Goal: Information Seeking & Learning: Compare options

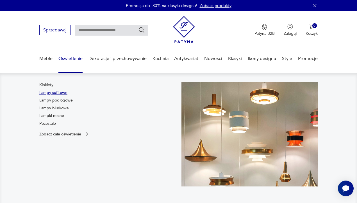
click at [55, 92] on link "Lampy sufitowe" at bounding box center [53, 93] width 28 height 6
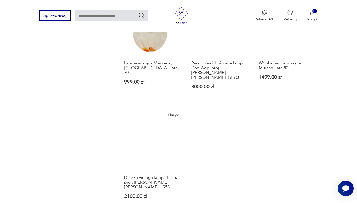
scroll to position [701, 0]
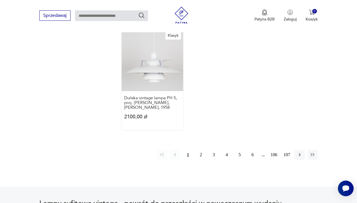
scroll to position [779, 0]
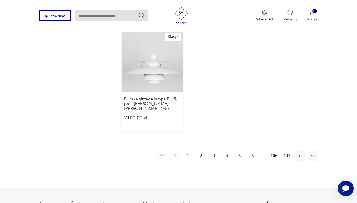
click at [157, 79] on link "Klasyk Duńska vintage lampa PH 5, proj. [PERSON_NAME], [PERSON_NAME], 1958 2100…" at bounding box center [151, 81] width 61 height 100
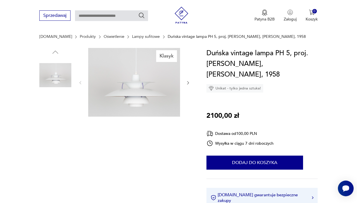
scroll to position [37, 0]
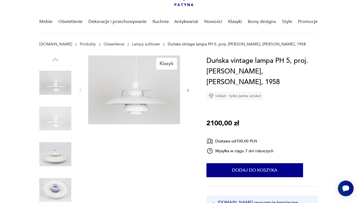
click at [57, 116] on img at bounding box center [55, 119] width 32 height 32
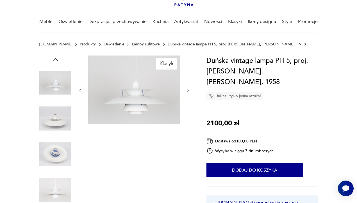
click at [153, 96] on img at bounding box center [134, 90] width 92 height 69
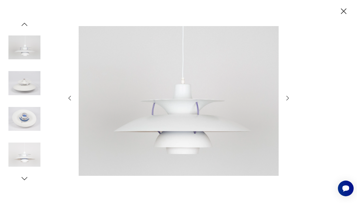
click at [286, 98] on icon "button" at bounding box center [287, 98] width 7 height 7
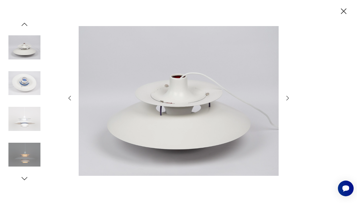
click at [286, 98] on icon "button" at bounding box center [287, 98] width 7 height 7
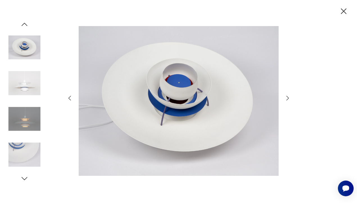
click at [286, 98] on icon "button" at bounding box center [287, 98] width 7 height 7
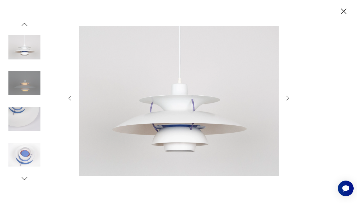
click at [286, 98] on icon "button" at bounding box center [287, 98] width 7 height 7
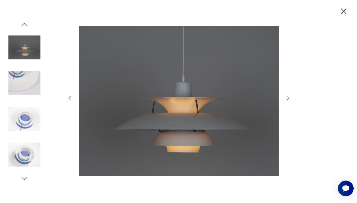
click at [343, 12] on icon "button" at bounding box center [344, 11] width 6 height 6
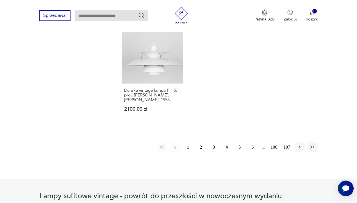
scroll to position [790, 0]
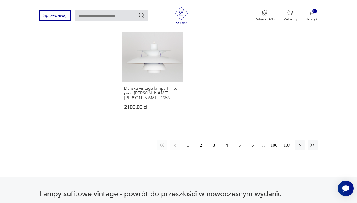
click at [201, 150] on button "2" at bounding box center [201, 145] width 10 height 10
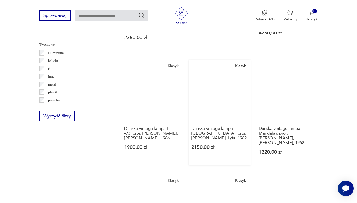
scroll to position [536, 0]
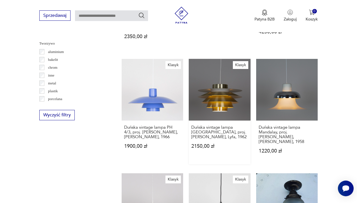
click at [227, 98] on link "Klasyk Duńska vintage lampa [GEOGRAPHIC_DATA], proj. [PERSON_NAME], Lyfa, 1962 …" at bounding box center [218, 111] width 61 height 105
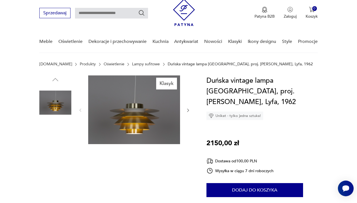
scroll to position [10, 0]
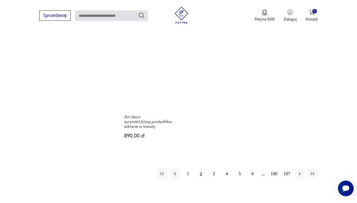
scroll to position [776, 0]
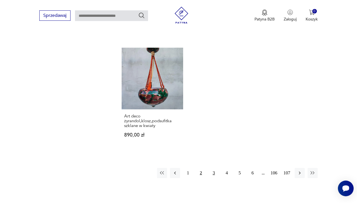
click at [213, 178] on button "3" at bounding box center [213, 173] width 10 height 10
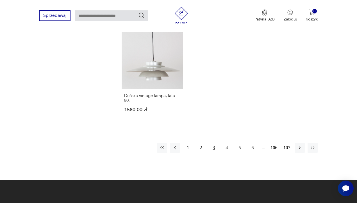
scroll to position [792, 0]
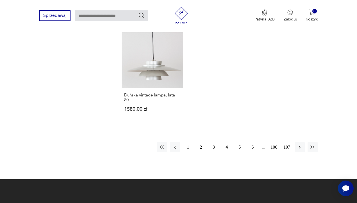
click at [226, 152] on button "4" at bounding box center [226, 147] width 10 height 10
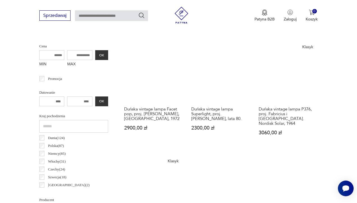
scroll to position [200, 0]
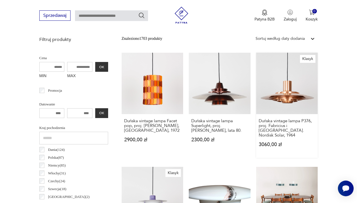
click at [278, 103] on link "Klasyk Duńska vintage lampa P376, proj. Fabricius i [GEOGRAPHIC_DATA]. Nordisk …" at bounding box center [286, 105] width 61 height 105
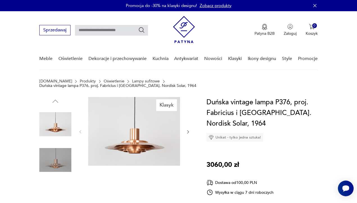
click at [61, 155] on img at bounding box center [55, 160] width 32 height 32
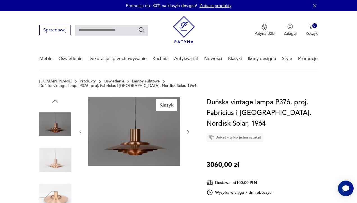
click at [140, 134] on img at bounding box center [134, 131] width 92 height 69
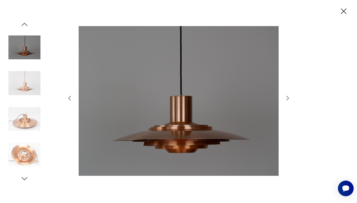
click at [288, 98] on icon "button" at bounding box center [287, 98] width 7 height 7
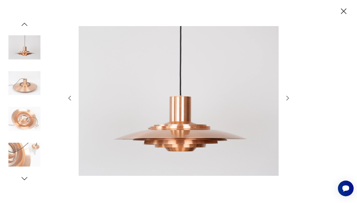
click at [288, 98] on icon "button" at bounding box center [287, 98] width 7 height 7
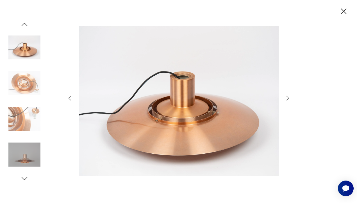
click at [288, 96] on icon "button" at bounding box center [287, 98] width 7 height 7
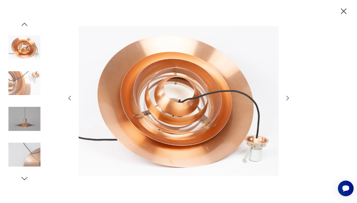
click at [288, 96] on icon "button" at bounding box center [287, 98] width 7 height 7
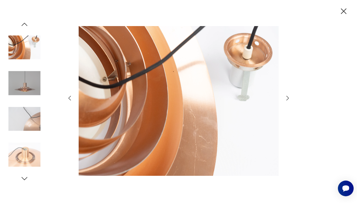
click at [288, 96] on icon "button" at bounding box center [287, 98] width 7 height 7
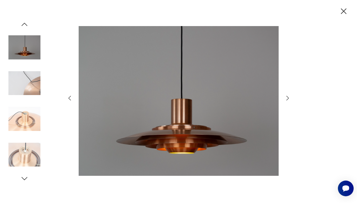
click at [341, 12] on icon "button" at bounding box center [343, 11] width 10 height 10
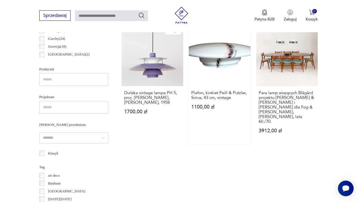
scroll to position [341, 0]
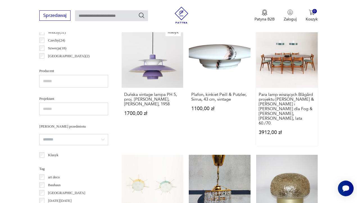
click at [275, 72] on link "Para lamp wiszących Blågård projektu [PERSON_NAME] & [PERSON_NAME] i [PERSON_NA…" at bounding box center [286, 85] width 61 height 119
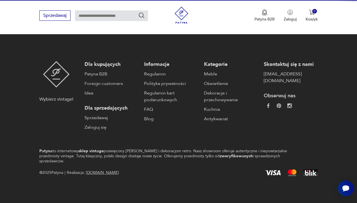
scroll to position [51, 0]
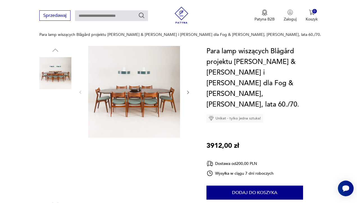
click at [53, 109] on img at bounding box center [55, 109] width 32 height 32
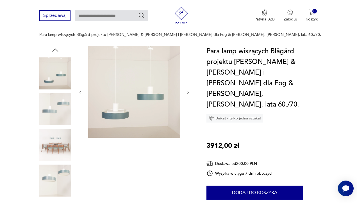
click at [58, 66] on img at bounding box center [55, 73] width 32 height 32
click at [60, 144] on img at bounding box center [55, 145] width 32 height 32
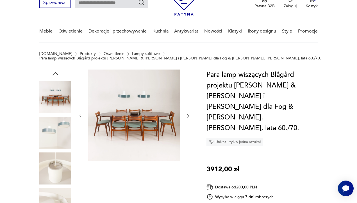
scroll to position [42, 0]
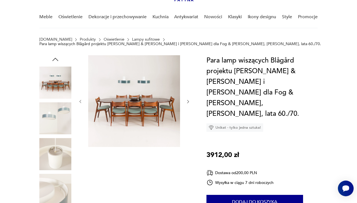
click at [52, 119] on img at bounding box center [55, 118] width 32 height 32
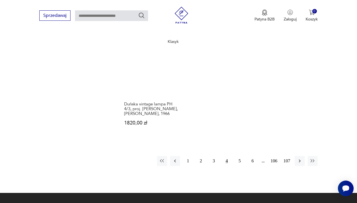
scroll to position [803, 0]
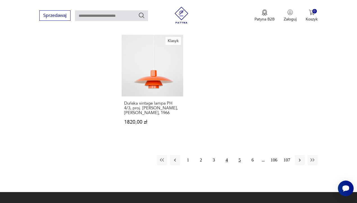
click at [236, 163] on button "5" at bounding box center [239, 160] width 10 height 10
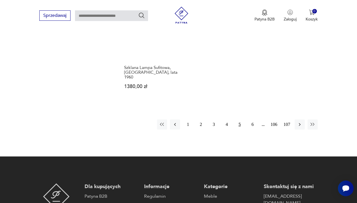
scroll to position [830, 0]
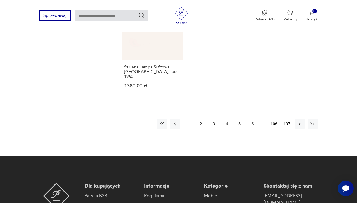
click at [250, 125] on button "6" at bounding box center [252, 124] width 10 height 10
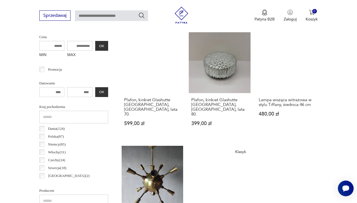
scroll to position [220, 0]
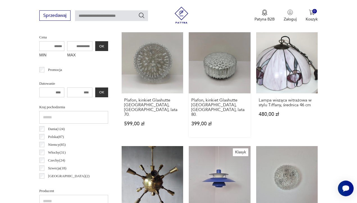
click at [213, 73] on link "Plafon, kinkiet Glashutte [GEOGRAPHIC_DATA], [GEOGRAPHIC_DATA], lata 80. 399,00…" at bounding box center [218, 84] width 61 height 105
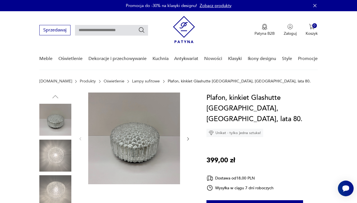
click at [61, 151] on img at bounding box center [55, 156] width 32 height 32
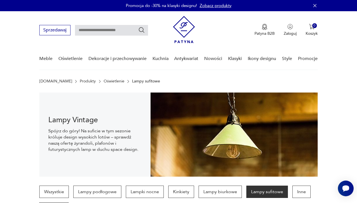
scroll to position [220, 0]
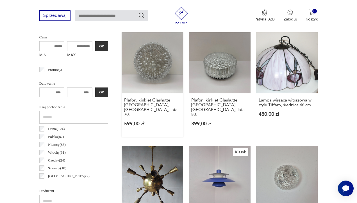
click at [143, 71] on link "Plafon, kinkiet Glashutte [GEOGRAPHIC_DATA], [GEOGRAPHIC_DATA], lata 70. 599,00…" at bounding box center [151, 84] width 61 height 105
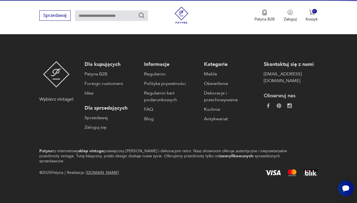
scroll to position [51, 0]
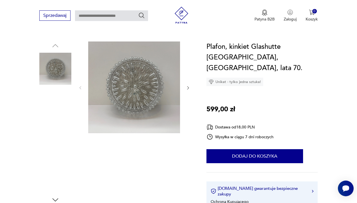
click at [60, 65] on img at bounding box center [55, 69] width 32 height 32
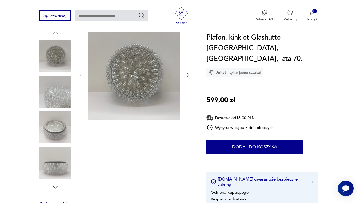
scroll to position [54, 0]
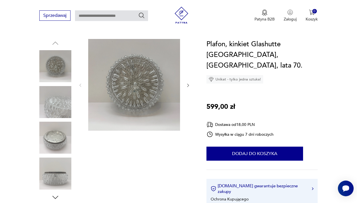
click at [54, 183] on img at bounding box center [55, 174] width 32 height 32
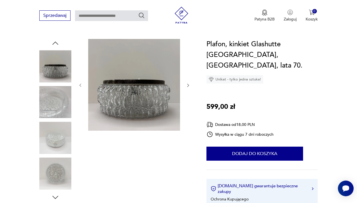
click at [55, 193] on div at bounding box center [55, 120] width 32 height 163
click at [55, 197] on icon "button" at bounding box center [55, 197] width 8 height 8
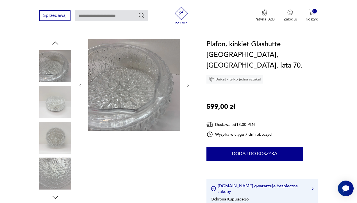
click at [55, 197] on icon "button" at bounding box center [55, 197] width 8 height 8
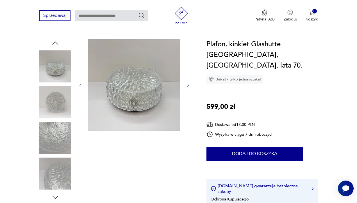
click at [55, 197] on icon "button" at bounding box center [55, 197] width 8 height 8
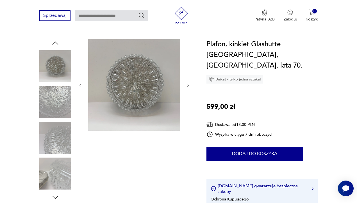
click at [55, 197] on icon "button" at bounding box center [55, 197] width 8 height 8
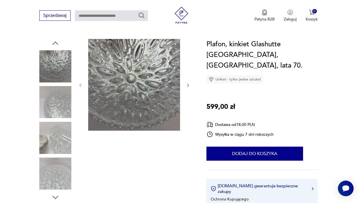
click at [55, 197] on icon "button" at bounding box center [55, 197] width 8 height 8
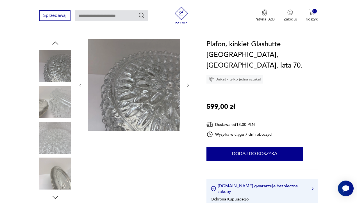
click at [55, 197] on icon "button" at bounding box center [55, 197] width 8 height 8
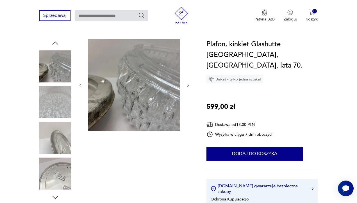
click at [55, 197] on icon "button" at bounding box center [55, 197] width 8 height 8
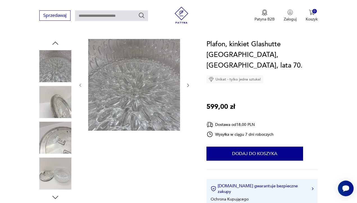
click at [55, 197] on icon "button" at bounding box center [55, 197] width 8 height 8
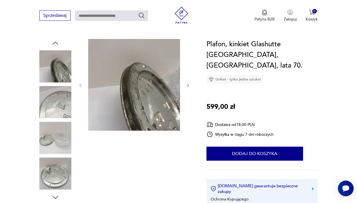
click at [55, 197] on icon "button" at bounding box center [55, 197] width 8 height 8
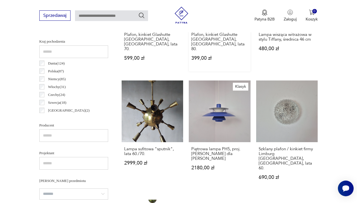
scroll to position [289, 0]
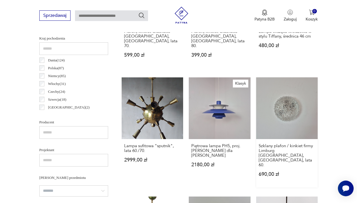
click at [288, 103] on link "Szklany plafon / kinkiet firmy Limburg [GEOGRAPHIC_DATA], [GEOGRAPHIC_DATA], la…" at bounding box center [286, 132] width 61 height 110
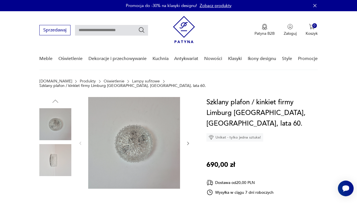
click at [60, 156] on img at bounding box center [55, 160] width 32 height 32
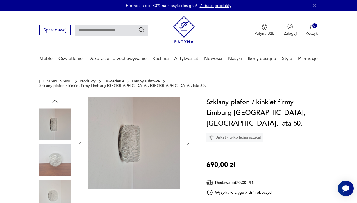
click at [56, 158] on img at bounding box center [55, 160] width 32 height 32
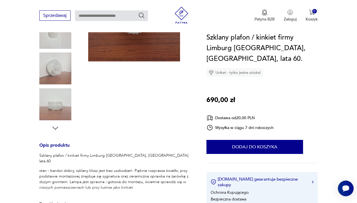
scroll to position [141, 0]
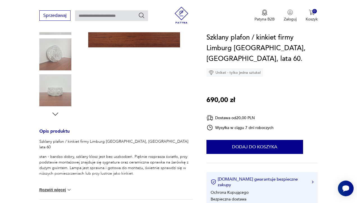
click at [55, 110] on icon "button" at bounding box center [55, 114] width 8 height 8
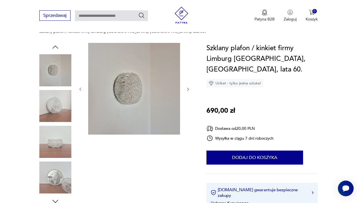
scroll to position [54, 0]
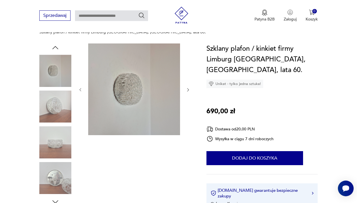
click at [54, 63] on img at bounding box center [55, 71] width 32 height 32
click at [57, 43] on icon "button" at bounding box center [55, 47] width 8 height 8
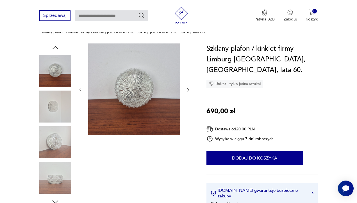
click at [57, 43] on icon "button" at bounding box center [55, 47] width 8 height 8
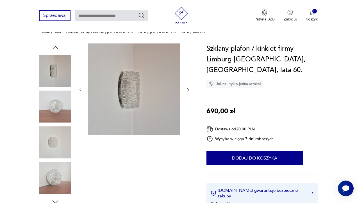
click at [57, 43] on icon "button" at bounding box center [55, 47] width 8 height 8
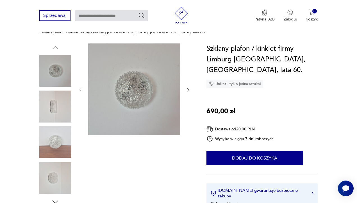
click at [55, 68] on img at bounding box center [55, 71] width 32 height 32
click at [54, 97] on img at bounding box center [55, 107] width 32 height 32
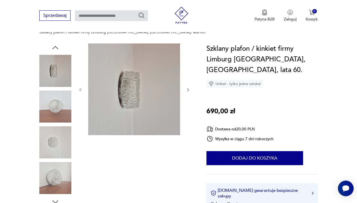
click at [52, 109] on img at bounding box center [55, 107] width 32 height 32
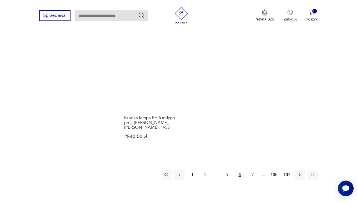
scroll to position [784, 0]
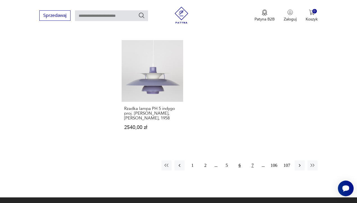
click at [251, 165] on button "7" at bounding box center [252, 165] width 10 height 10
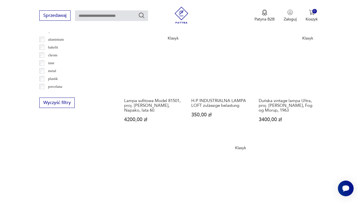
scroll to position [550, 0]
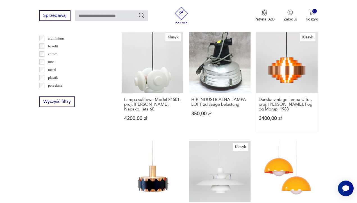
click at [303, 93] on link "Klasyk Duńska vintage lampa Ultra, proj. [PERSON_NAME], Fog og Morup, 1963 3400…" at bounding box center [286, 81] width 61 height 100
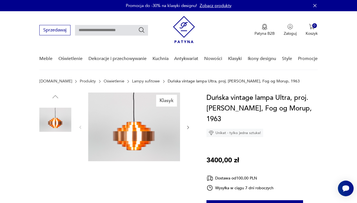
click at [59, 158] on img at bounding box center [55, 156] width 32 height 32
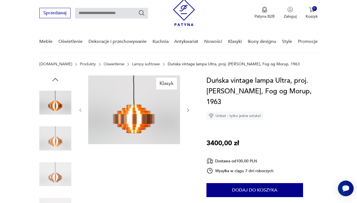
scroll to position [40, 0]
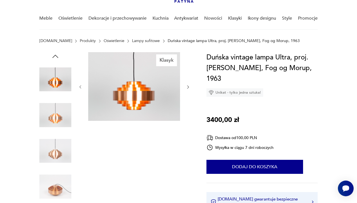
click at [57, 190] on img at bounding box center [55, 187] width 32 height 32
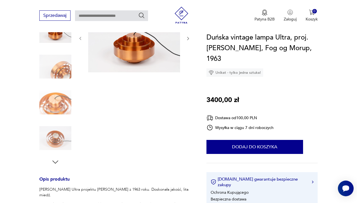
scroll to position [90, 0]
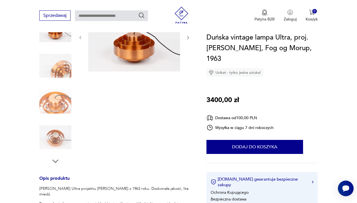
click at [55, 162] on icon "button" at bounding box center [55, 161] width 6 height 3
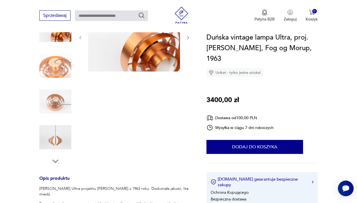
click at [55, 162] on icon "button" at bounding box center [55, 161] width 6 height 3
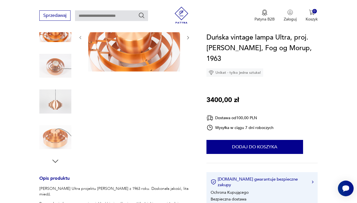
click at [57, 100] on img at bounding box center [55, 102] width 32 height 32
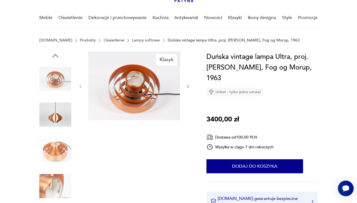
scroll to position [37, 0]
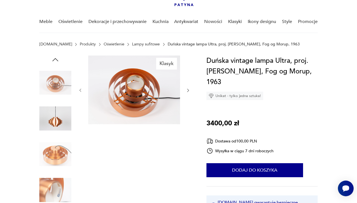
click at [60, 114] on img at bounding box center [55, 119] width 32 height 32
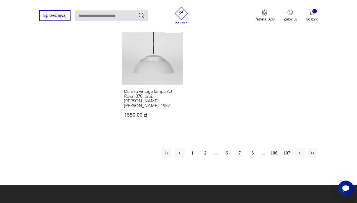
scroll to position [790, 0]
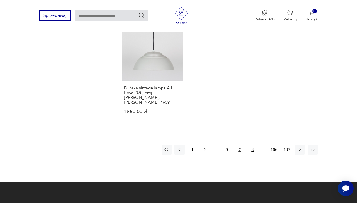
click at [253, 155] on button "8" at bounding box center [252, 150] width 10 height 10
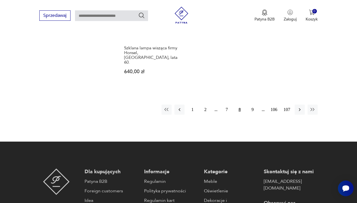
scroll to position [858, 0]
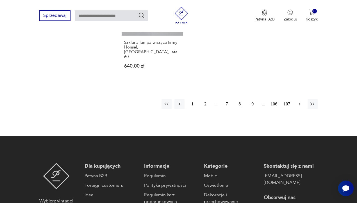
click at [301, 101] on icon "button" at bounding box center [299, 104] width 6 height 6
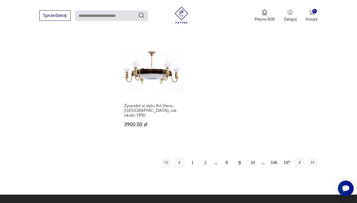
scroll to position [794, 0]
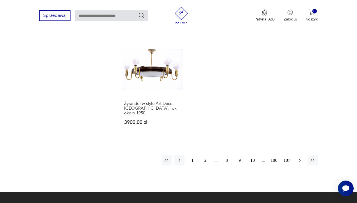
click at [300, 155] on button "button" at bounding box center [299, 160] width 10 height 10
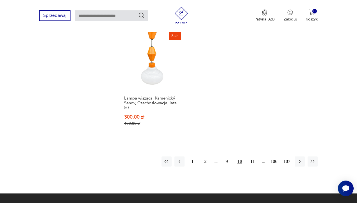
scroll to position [802, 0]
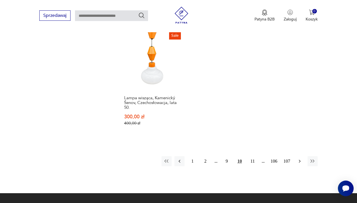
click at [299, 164] on icon "button" at bounding box center [299, 161] width 6 height 6
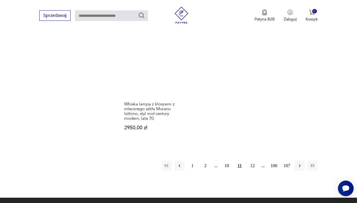
scroll to position [802, 0]
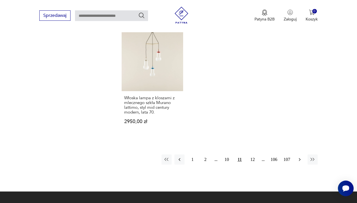
click at [300, 161] on icon "button" at bounding box center [299, 159] width 2 height 3
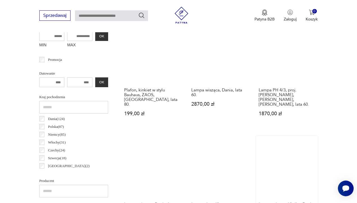
scroll to position [231, 0]
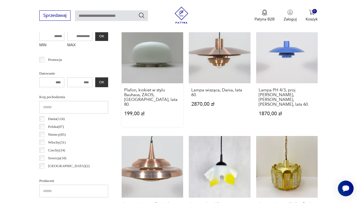
click at [143, 67] on link "Plafon, kinkiet w stylu Bauhaus, ZAOS, [GEOGRAPHIC_DATA], lata 80. 199,00 zł" at bounding box center [151, 74] width 61 height 105
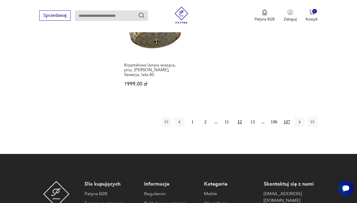
scroll to position [829, 0]
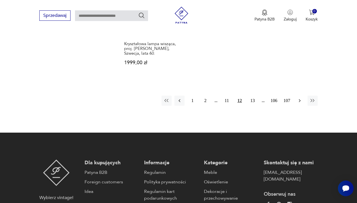
click at [298, 104] on icon "button" at bounding box center [299, 101] width 6 height 6
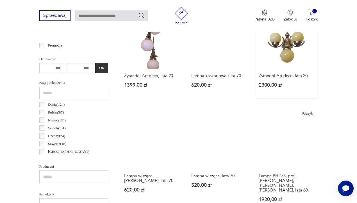
scroll to position [248, 0]
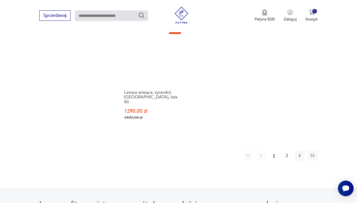
scroll to position [807, 0]
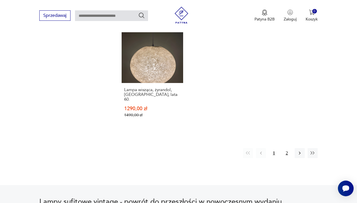
click at [286, 150] on button "2" at bounding box center [286, 153] width 10 height 10
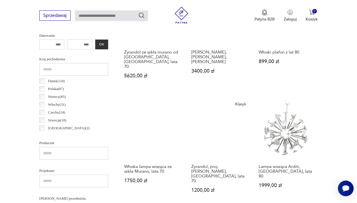
scroll to position [266, 0]
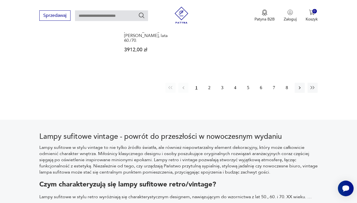
scroll to position [866, 0]
click at [299, 93] on button "button" at bounding box center [299, 88] width 10 height 10
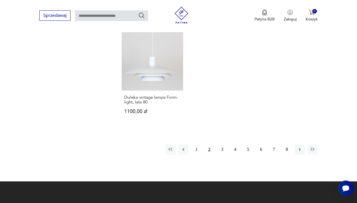
scroll to position [802, 0]
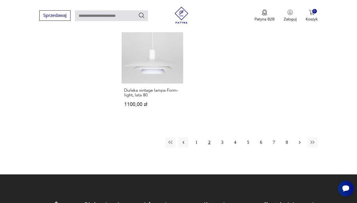
click at [297, 145] on icon "button" at bounding box center [299, 143] width 6 height 6
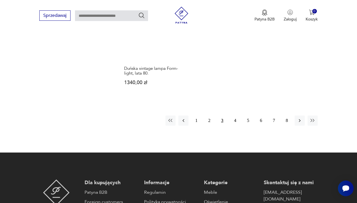
scroll to position [826, 0]
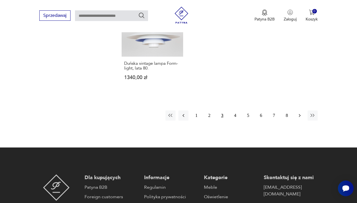
click at [300, 118] on icon "button" at bounding box center [299, 116] width 6 height 6
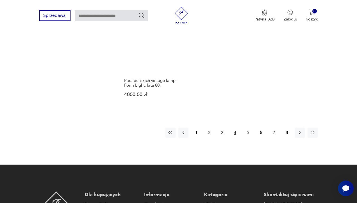
scroll to position [812, 0]
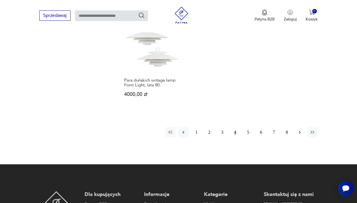
click at [300, 135] on icon "button" at bounding box center [299, 133] width 6 height 6
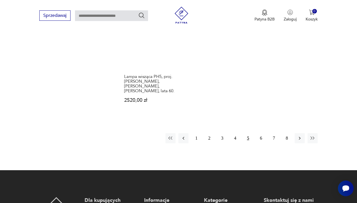
scroll to position [833, 0]
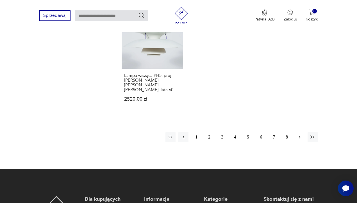
click at [300, 136] on icon "button" at bounding box center [299, 137] width 6 height 6
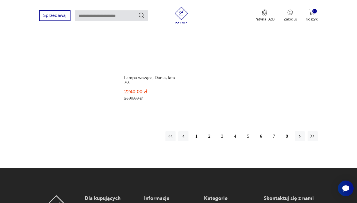
scroll to position [839, 0]
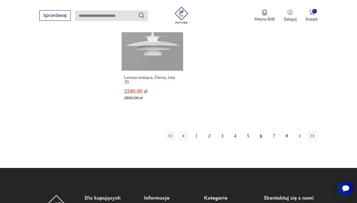
click at [303, 131] on button "button" at bounding box center [299, 136] width 10 height 10
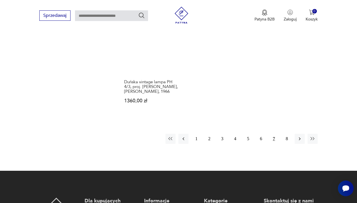
scroll to position [806, 0]
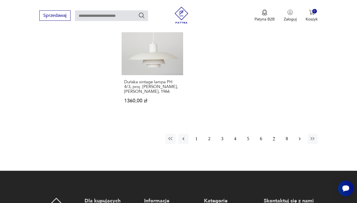
click at [300, 142] on icon "button" at bounding box center [299, 139] width 6 height 6
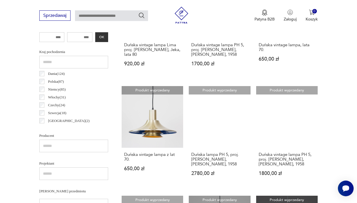
scroll to position [272, 0]
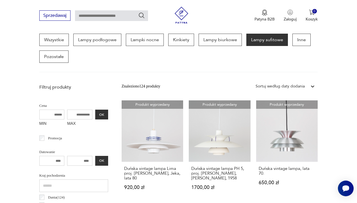
scroll to position [149, 0]
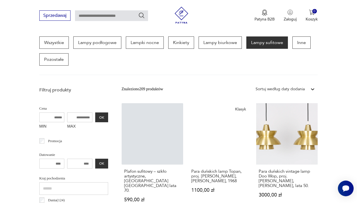
scroll to position [178, 0]
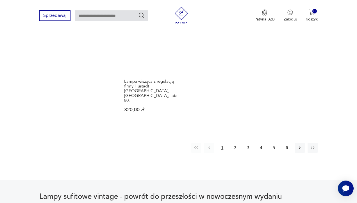
scroll to position [827, 0]
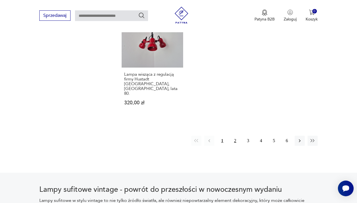
click at [234, 136] on button "2" at bounding box center [235, 141] width 10 height 10
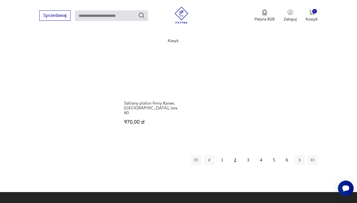
scroll to position [839, 0]
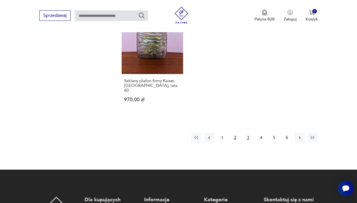
click at [247, 133] on button "3" at bounding box center [248, 138] width 10 height 10
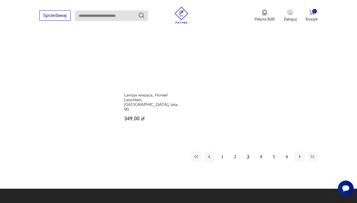
scroll to position [811, 0]
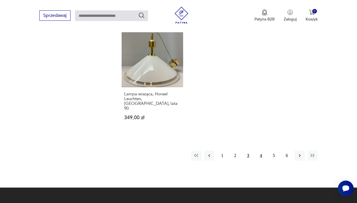
click at [262, 151] on button "4" at bounding box center [261, 156] width 10 height 10
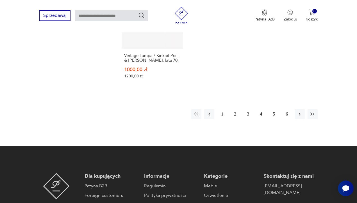
scroll to position [849, 0]
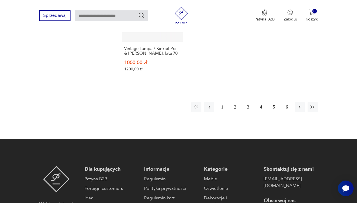
click at [273, 112] on button "5" at bounding box center [273, 107] width 10 height 10
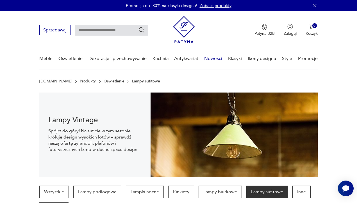
click at [214, 57] on link "Nowości" at bounding box center [213, 59] width 18 height 22
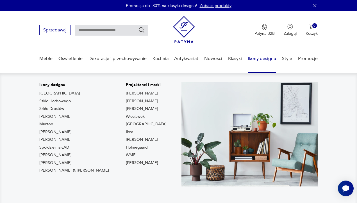
click at [260, 57] on link "Ikony designu" at bounding box center [261, 59] width 28 height 22
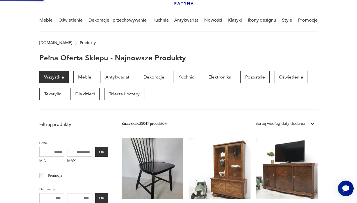
scroll to position [38, 0]
